Goal: Transaction & Acquisition: Purchase product/service

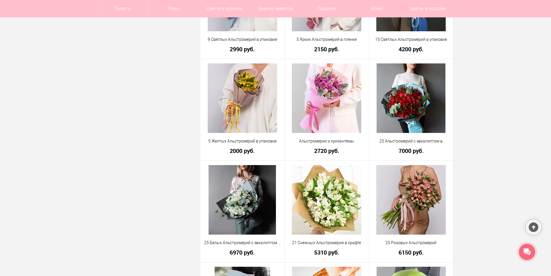
scroll to position [666, 0]
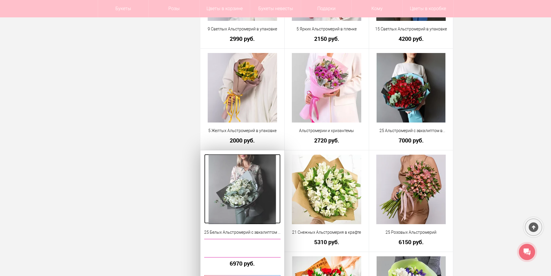
click at [241, 184] on img at bounding box center [242, 189] width 67 height 69
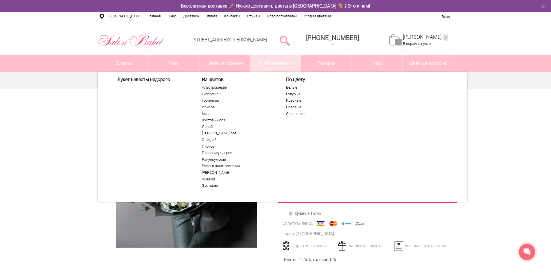
scroll to position [5, 0]
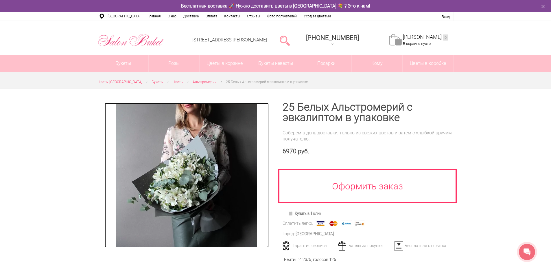
click at [214, 169] on img at bounding box center [186, 175] width 141 height 145
